Goal: Entertainment & Leisure: Consume media (video, audio)

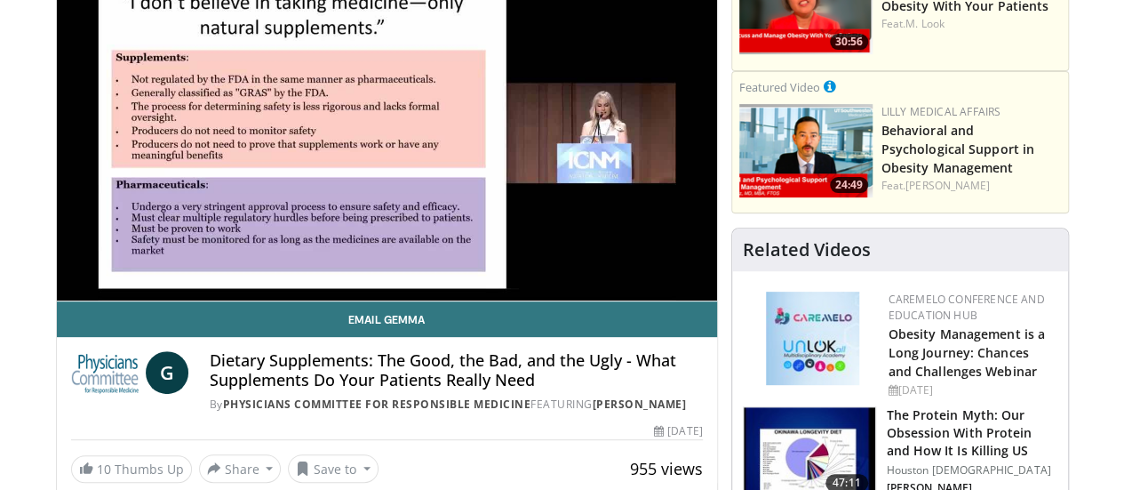
scroll to position [211, 0]
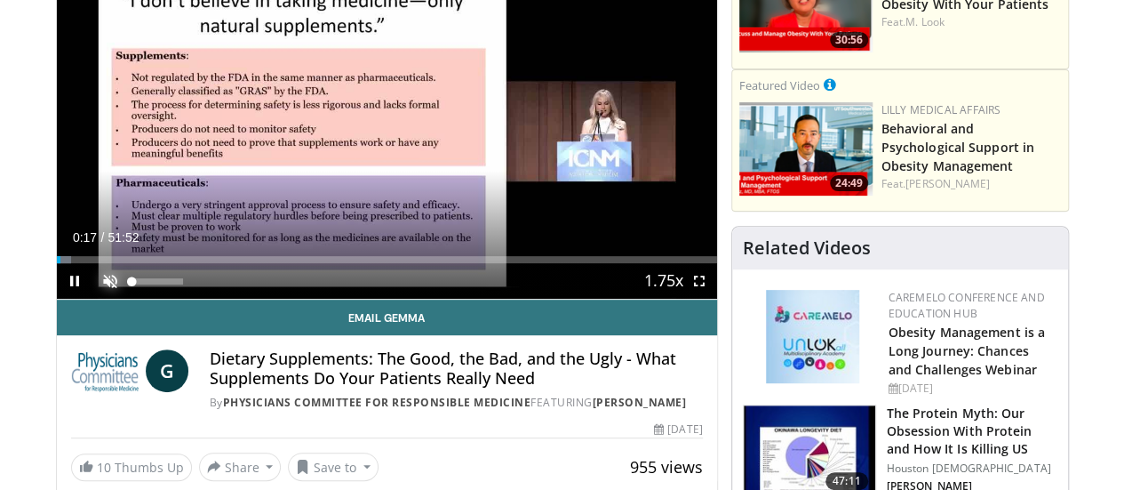
click at [92, 299] on span "Video Player" at bounding box center [110, 281] width 36 height 36
click at [57, 299] on span "Video Player" at bounding box center [75, 281] width 36 height 36
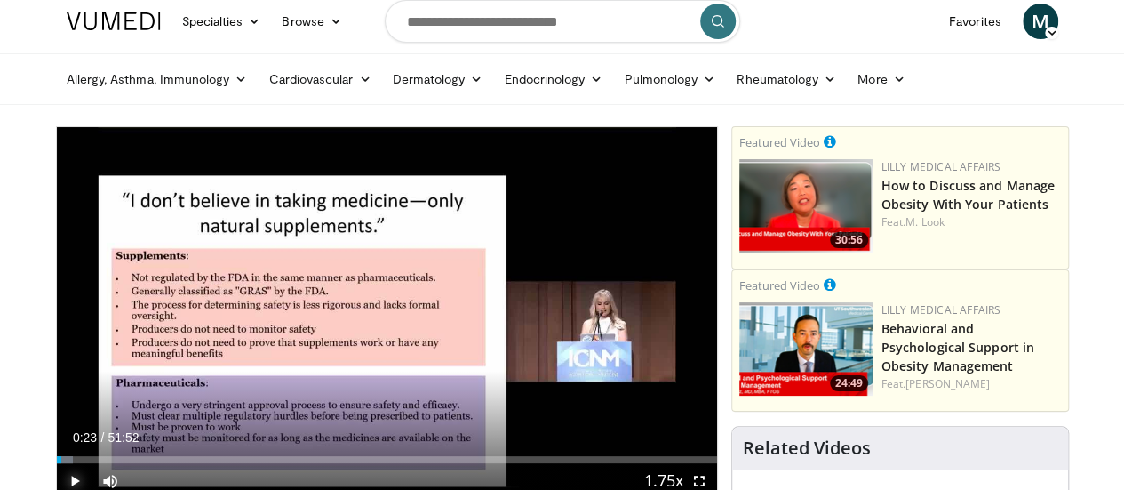
scroll to position [0, 0]
